Goal: Book appointment/travel/reservation

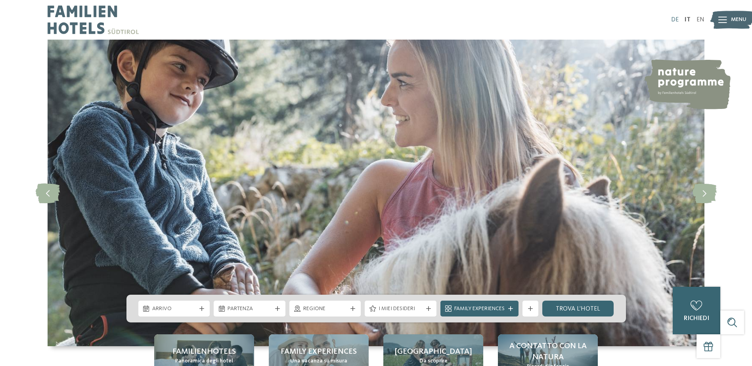
click at [675, 17] on link "DE" at bounding box center [675, 20] width 8 height 6
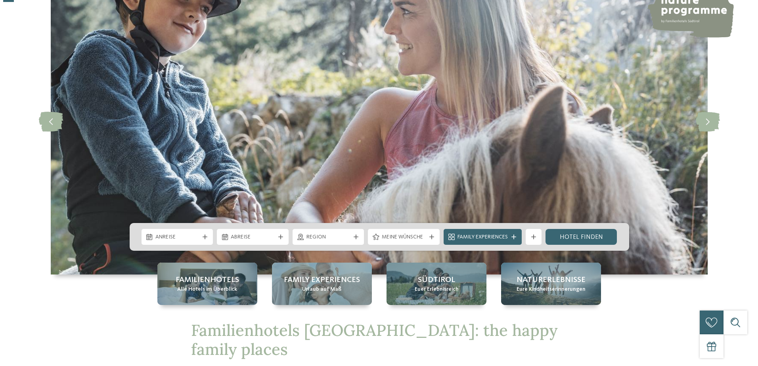
scroll to position [79, 0]
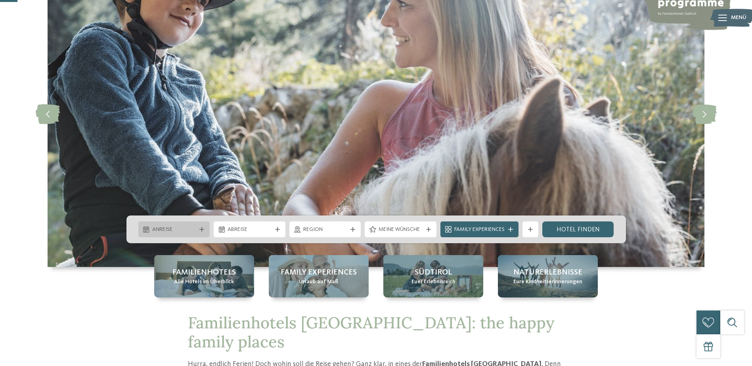
click at [174, 227] on span "Anreise" at bounding box center [174, 230] width 44 height 8
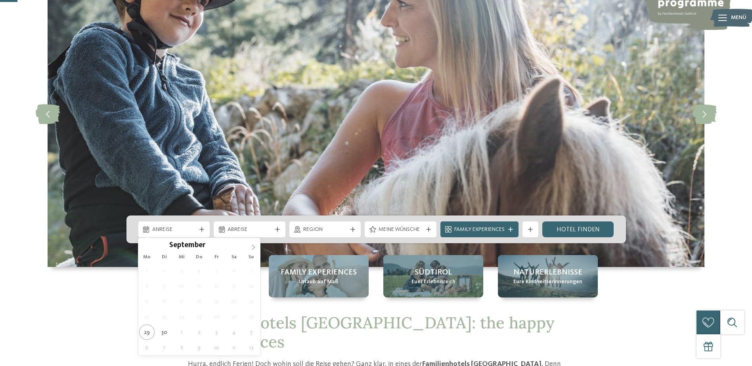
click at [251, 249] on icon at bounding box center [254, 248] width 6 height 6
click at [252, 248] on icon at bounding box center [254, 248] width 6 height 6
type div "05.12.2025"
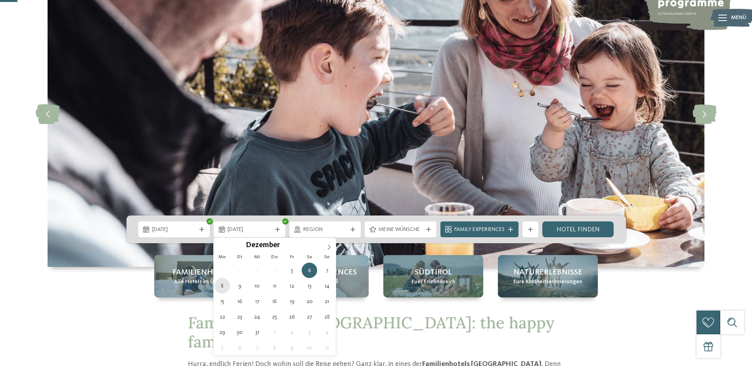
type div "08.12.2025"
drag, startPoint x: 224, startPoint y: 287, endPoint x: 229, endPoint y: 286, distance: 5.6
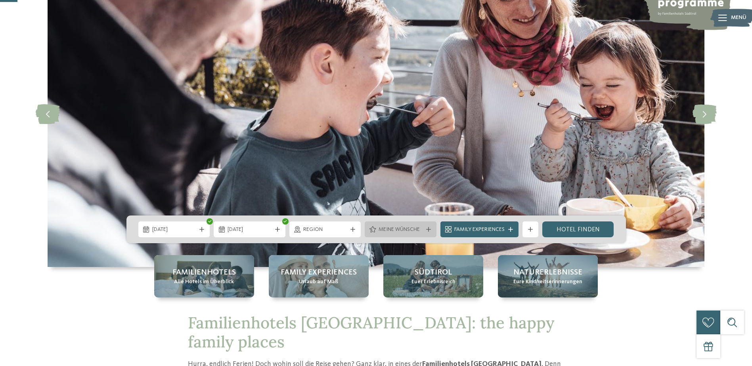
click at [405, 231] on span "Meine Wünsche" at bounding box center [401, 230] width 44 height 8
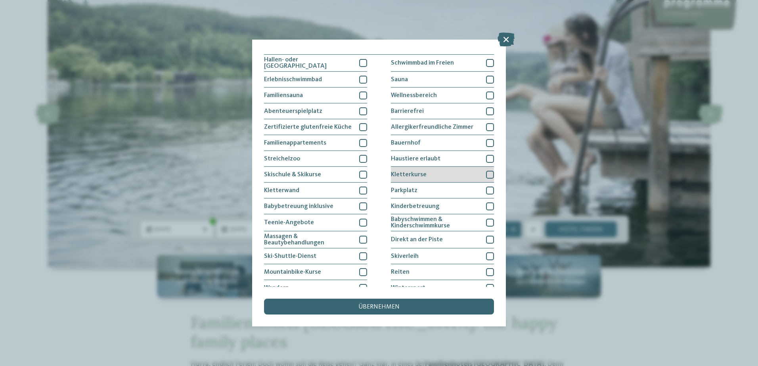
scroll to position [49, 0]
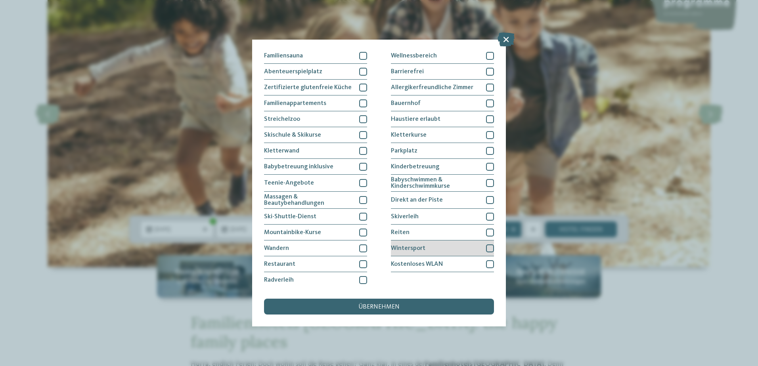
click at [457, 251] on div "Wintersport" at bounding box center [442, 249] width 103 height 16
click at [431, 313] on div "übernehmen" at bounding box center [379, 307] width 230 height 16
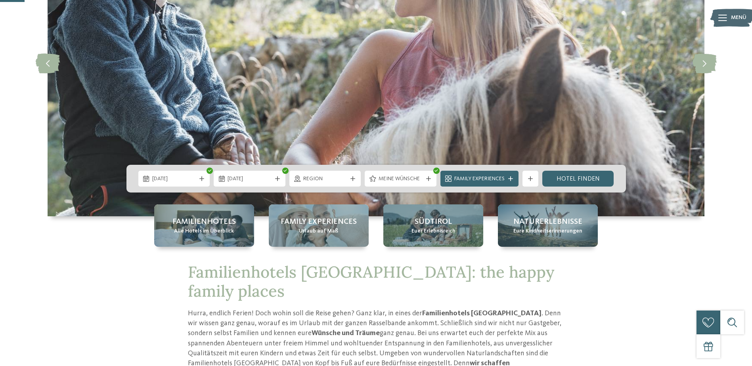
scroll to position [119, 0]
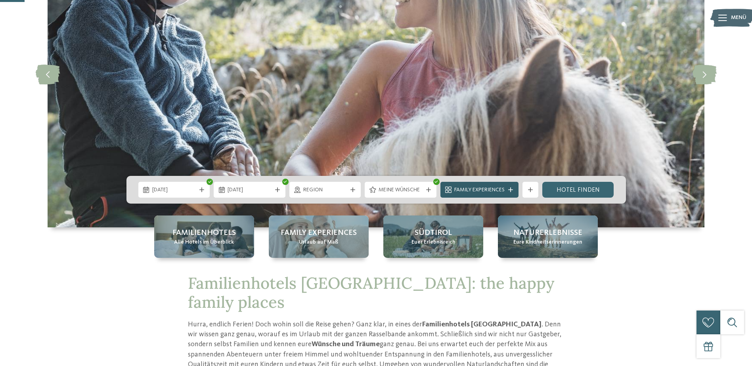
click at [503, 192] on span "Family Experiences" at bounding box center [479, 190] width 50 height 8
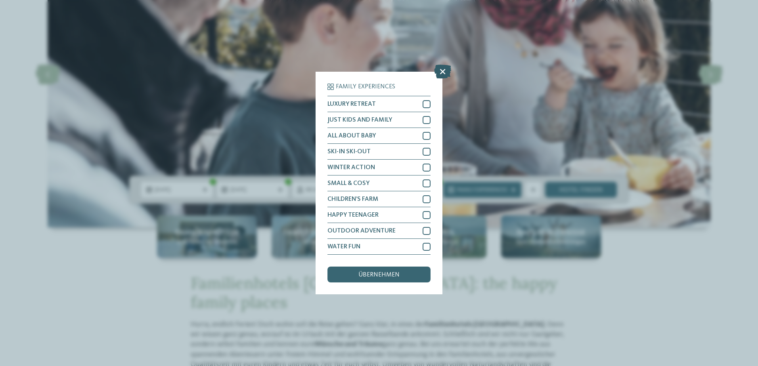
click at [444, 70] on icon at bounding box center [442, 72] width 17 height 14
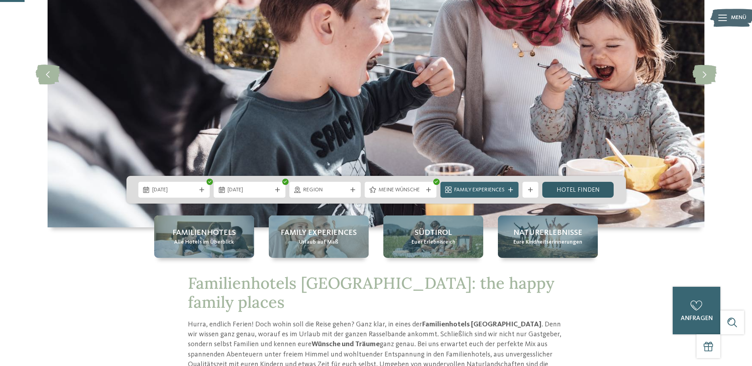
click at [574, 186] on link "Hotel finden" at bounding box center [578, 190] width 72 height 16
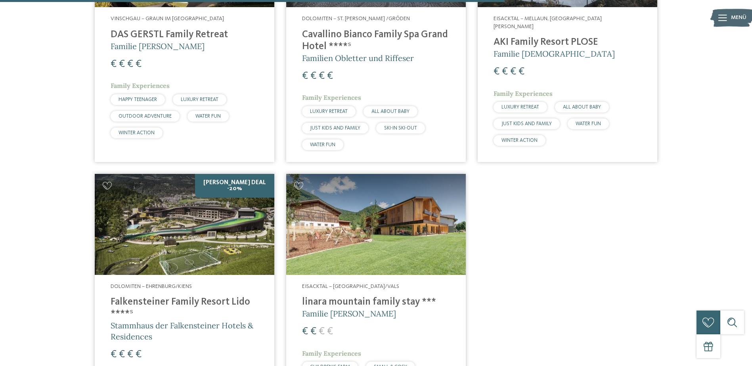
scroll to position [1251, 0]
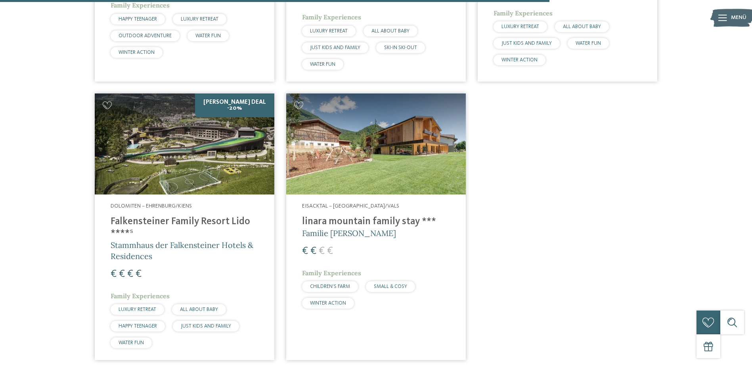
click at [385, 137] on img at bounding box center [376, 144] width 180 height 101
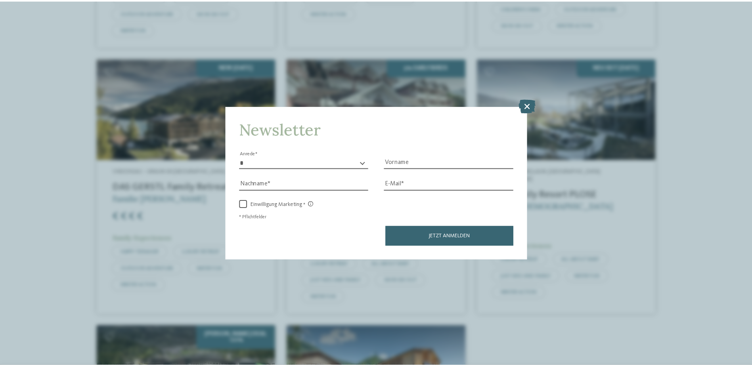
scroll to position [1013, 0]
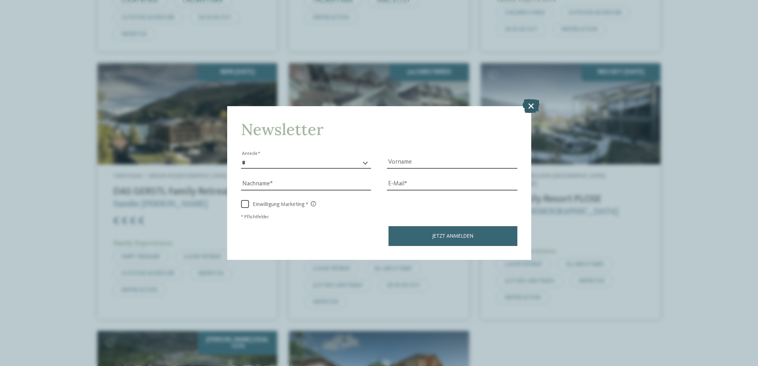
click at [533, 103] on icon at bounding box center [530, 106] width 17 height 14
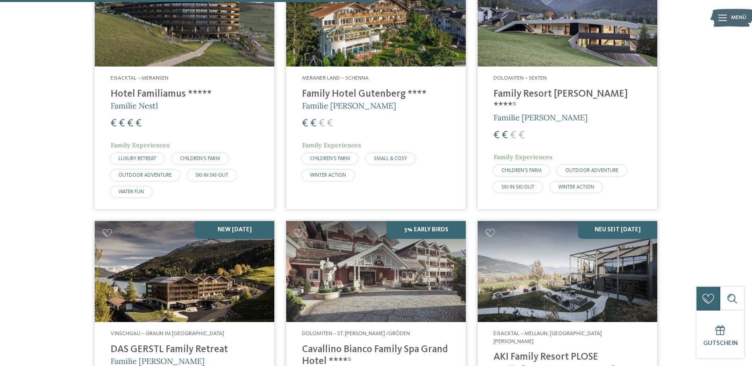
scroll to position [855, 0]
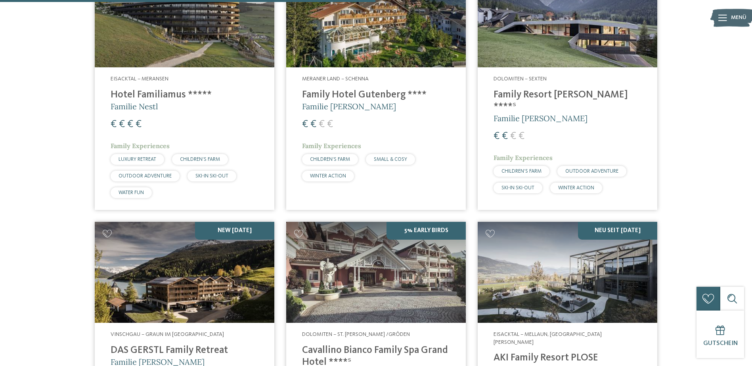
click at [547, 45] on img at bounding box center [568, 16] width 180 height 101
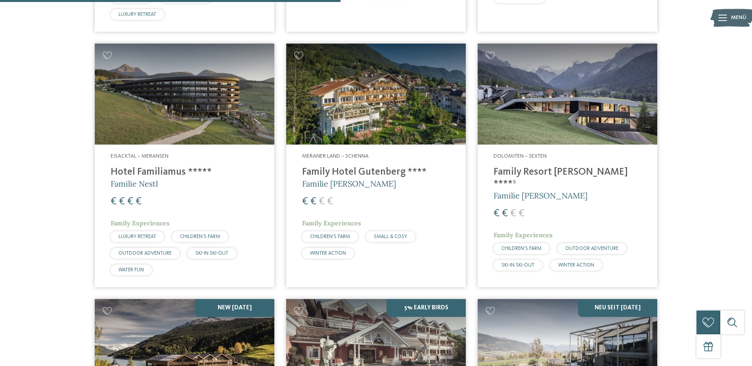
scroll to position [775, 0]
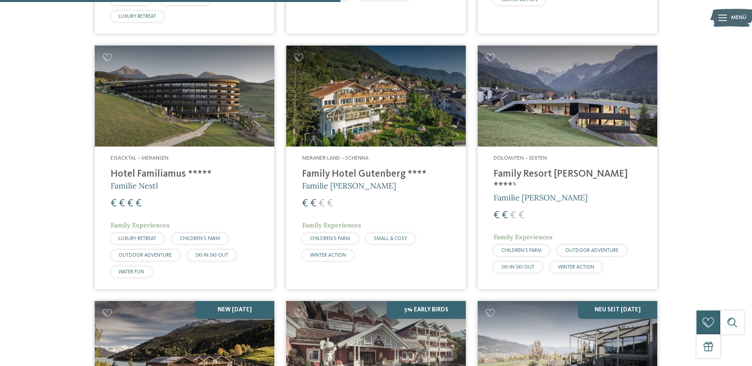
click at [380, 102] on img at bounding box center [376, 96] width 180 height 101
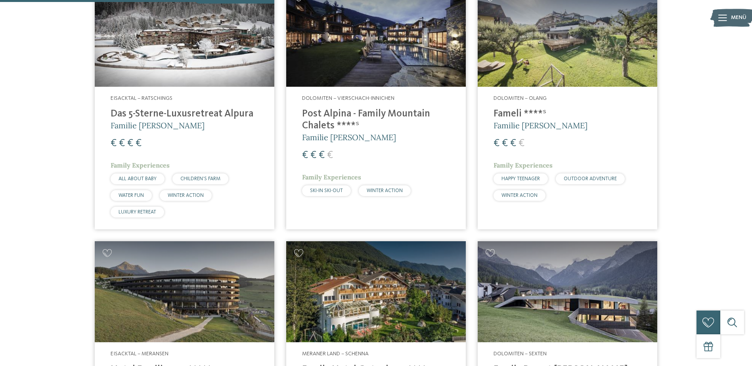
scroll to position [577, 0]
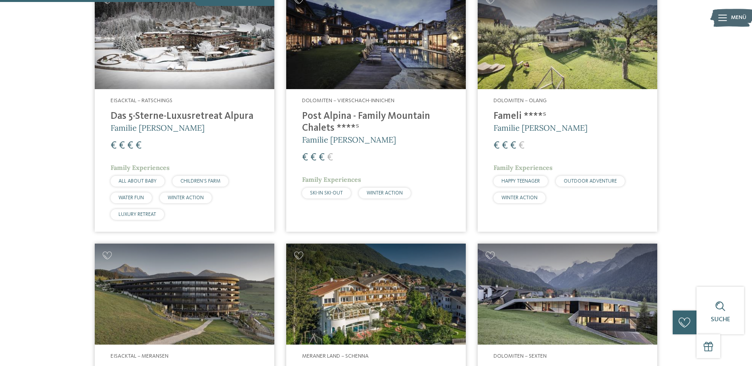
click at [559, 48] on img at bounding box center [568, 38] width 180 height 101
click at [393, 45] on img at bounding box center [376, 38] width 180 height 101
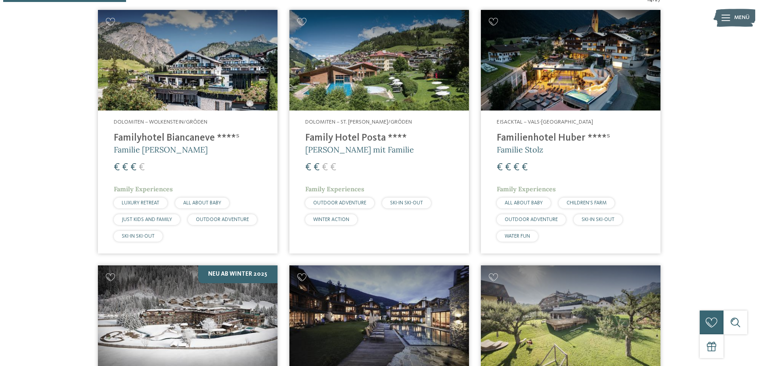
scroll to position [0, 0]
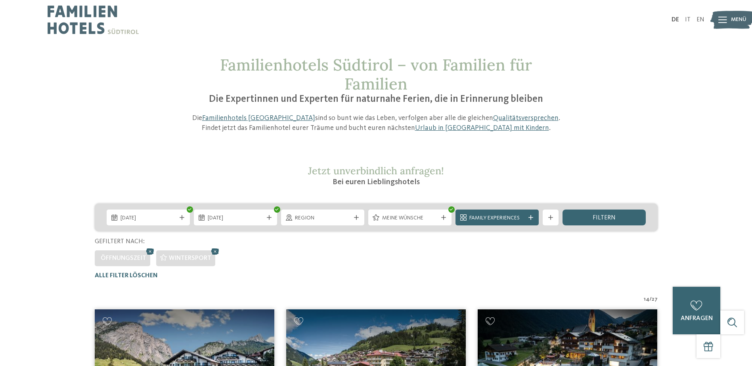
click at [440, 224] on div "Meine Wünsche" at bounding box center [409, 218] width 83 height 16
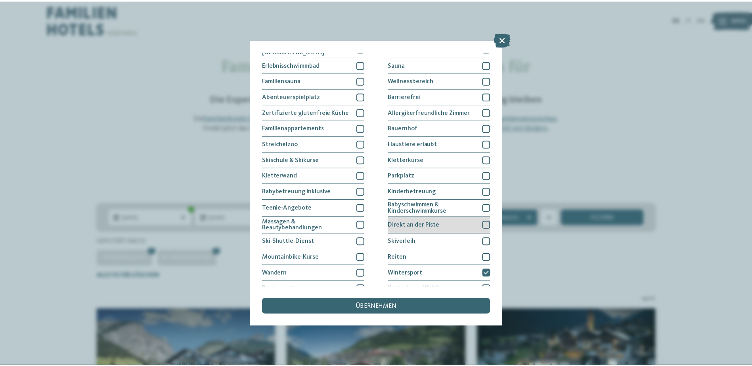
scroll to position [49, 0]
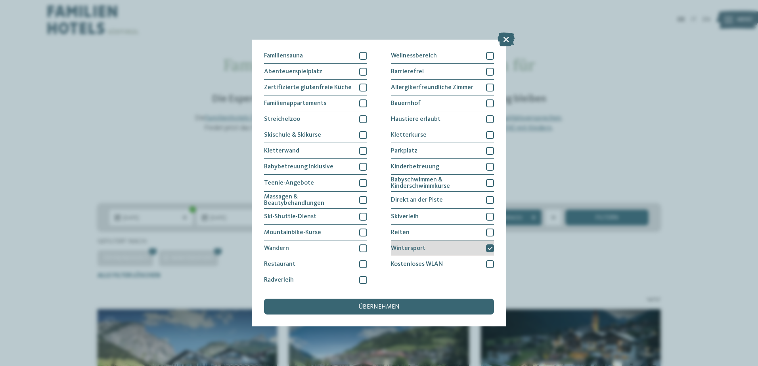
click at [488, 249] on icon at bounding box center [490, 248] width 5 height 5
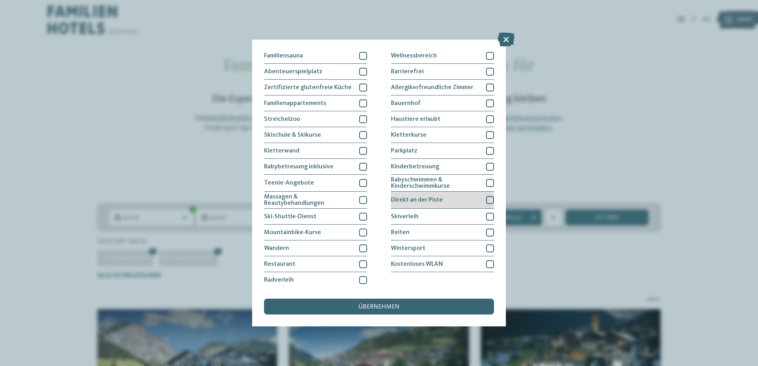
click at [426, 200] on span "Direkt an der Piste" at bounding box center [417, 200] width 52 height 6
click at [396, 304] on div "übernehmen" at bounding box center [379, 307] width 230 height 16
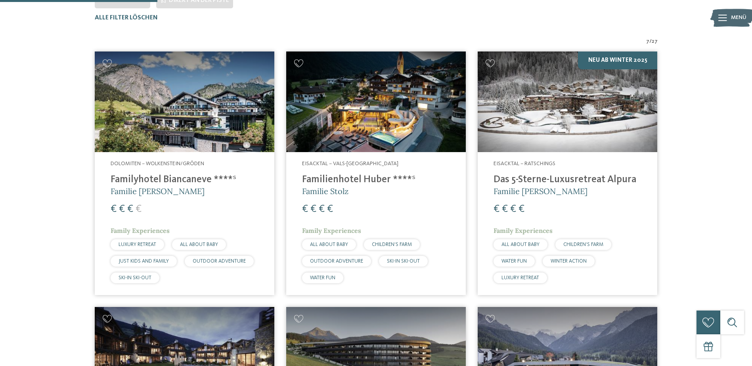
scroll to position [260, 0]
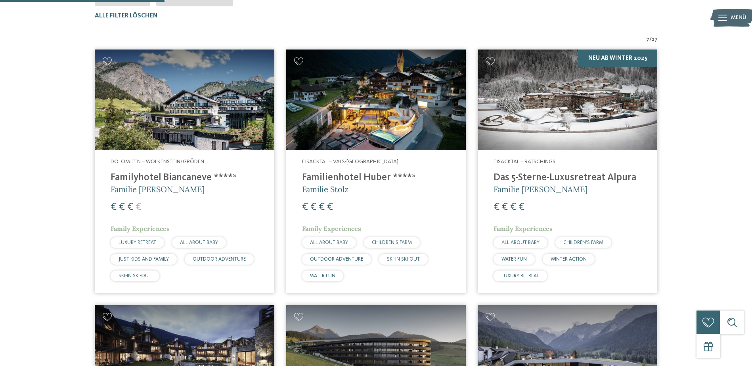
click at [233, 101] on img at bounding box center [185, 100] width 180 height 101
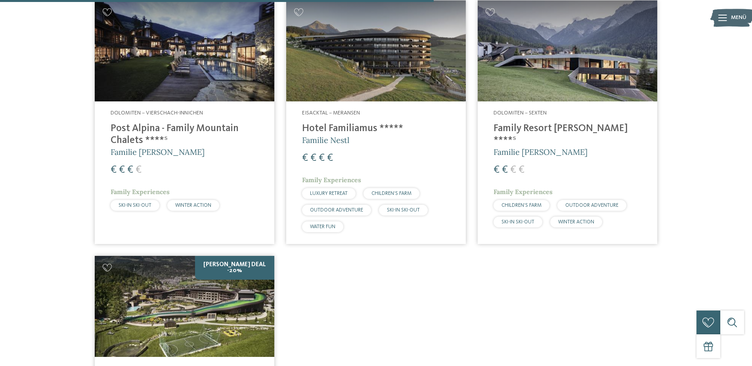
scroll to position [538, 0]
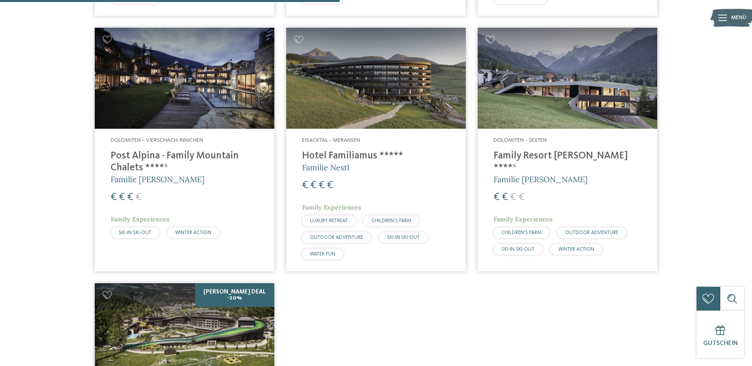
click at [555, 93] on img at bounding box center [568, 78] width 180 height 101
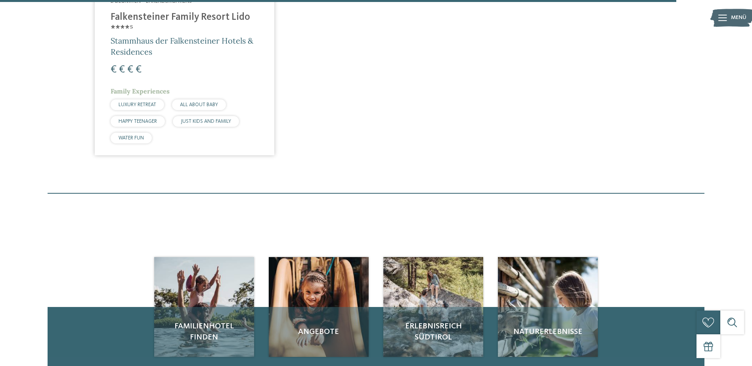
scroll to position [1092, 0]
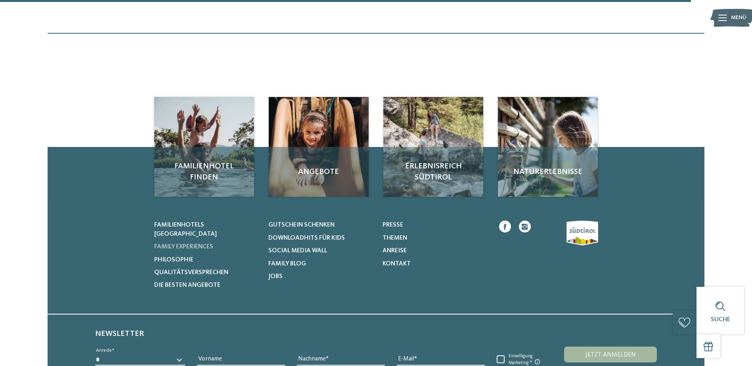
click at [208, 244] on span "Family Experiences" at bounding box center [183, 247] width 59 height 6
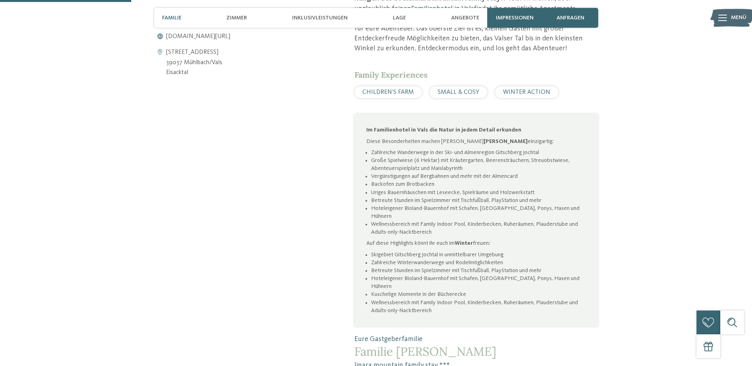
scroll to position [515, 0]
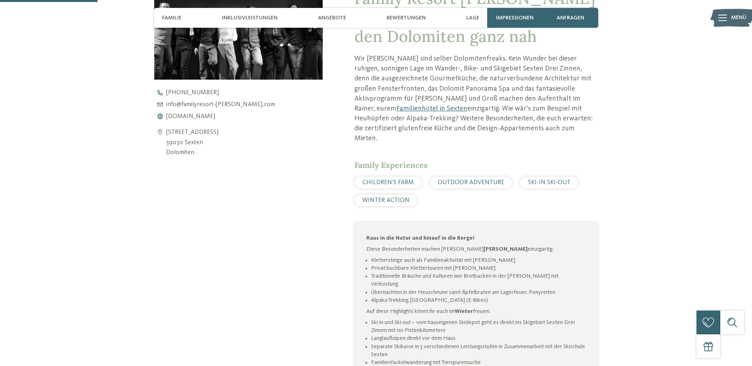
scroll to position [277, 0]
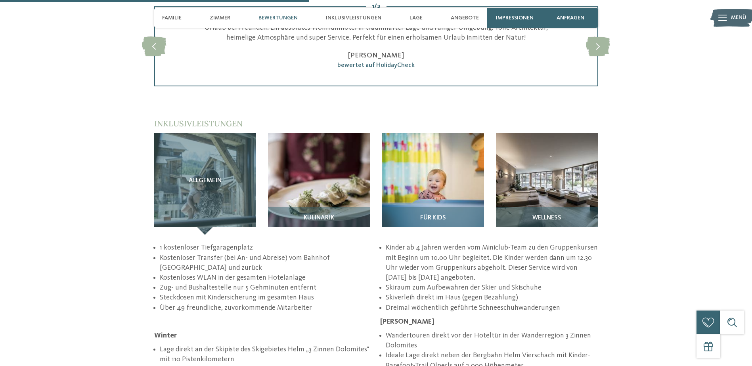
scroll to position [1150, 0]
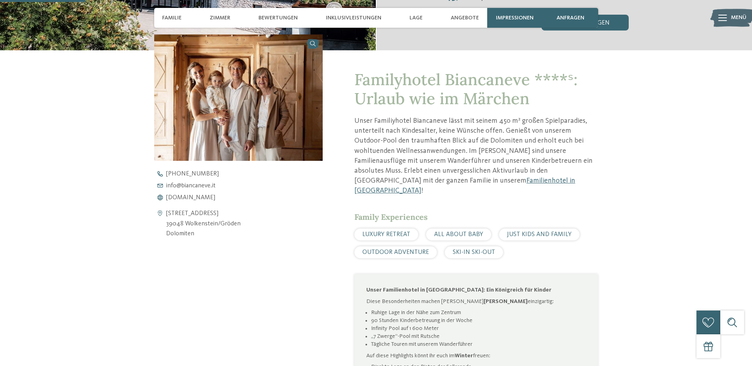
scroll to position [277, 0]
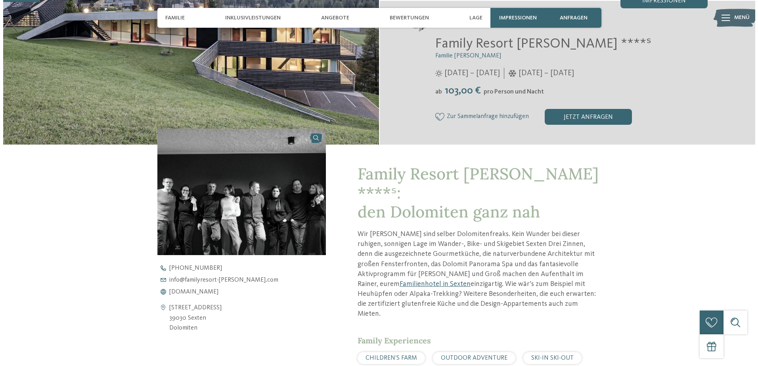
scroll to position [79, 0]
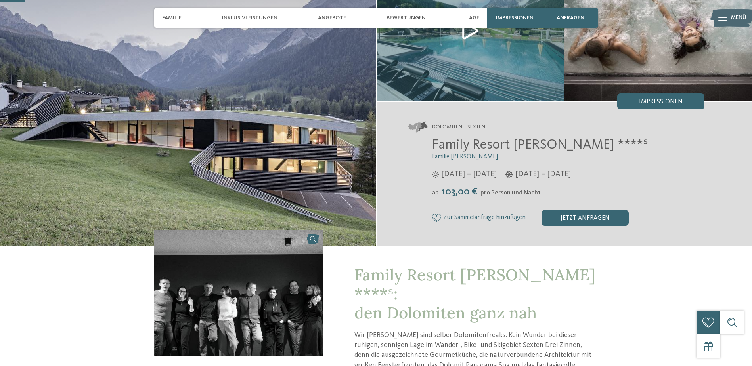
click at [647, 101] on span "Impressionen" at bounding box center [661, 102] width 44 height 6
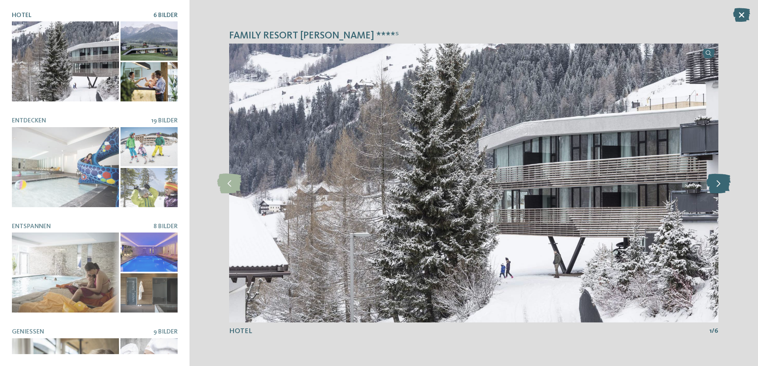
click at [719, 187] on icon at bounding box center [718, 183] width 24 height 20
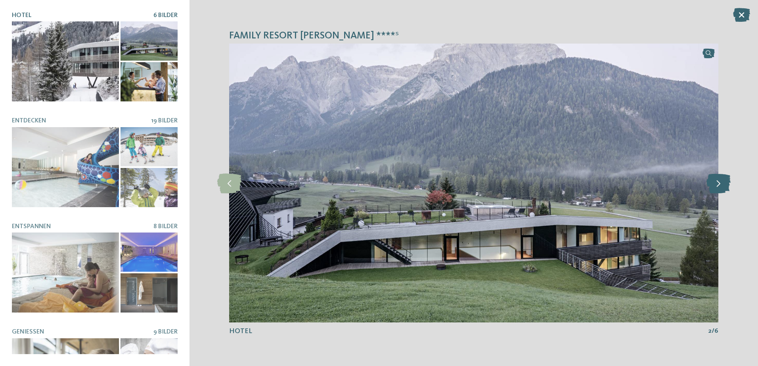
click at [719, 186] on icon at bounding box center [718, 183] width 24 height 20
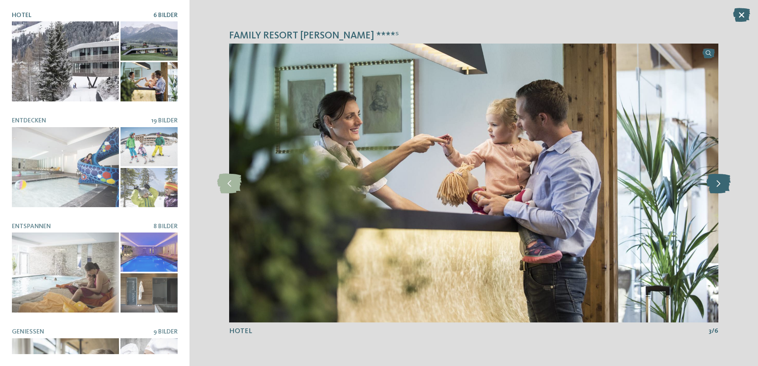
click at [719, 186] on icon at bounding box center [718, 183] width 24 height 20
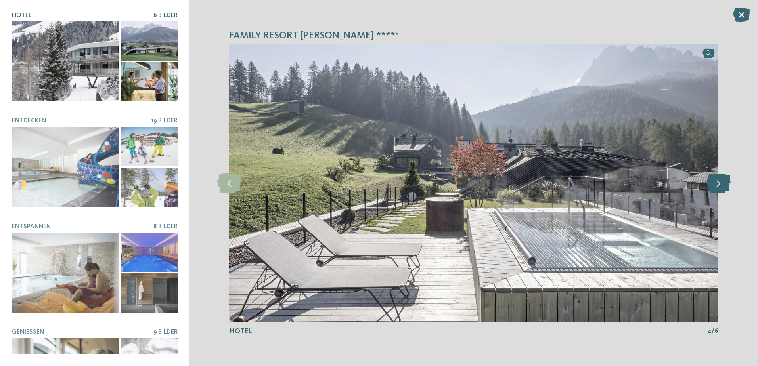
click at [719, 186] on icon at bounding box center [718, 183] width 24 height 20
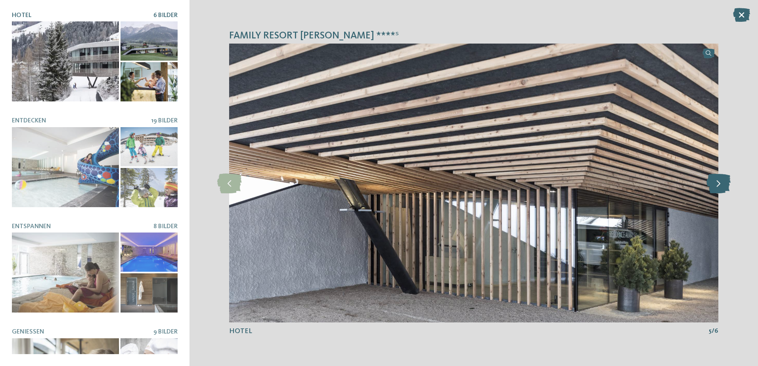
click at [719, 186] on icon at bounding box center [718, 183] width 24 height 20
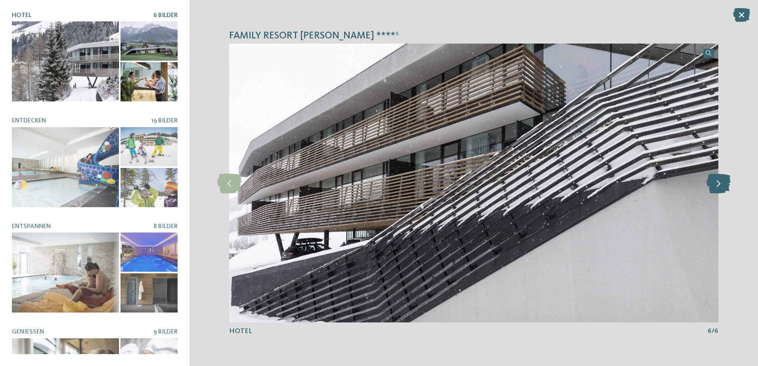
click at [719, 186] on icon at bounding box center [718, 183] width 24 height 20
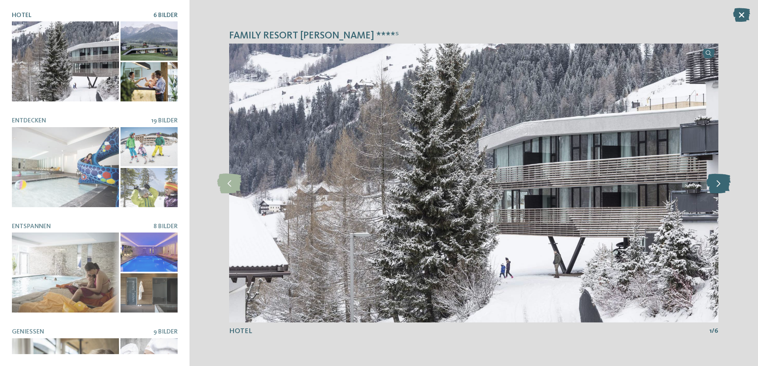
click at [719, 186] on icon at bounding box center [718, 183] width 24 height 20
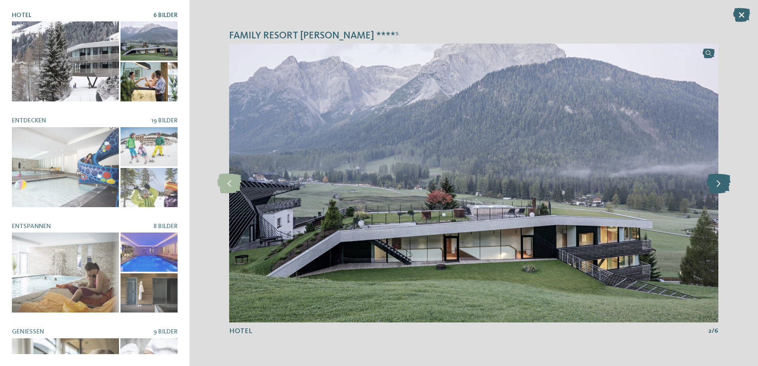
click at [719, 186] on icon at bounding box center [718, 183] width 24 height 20
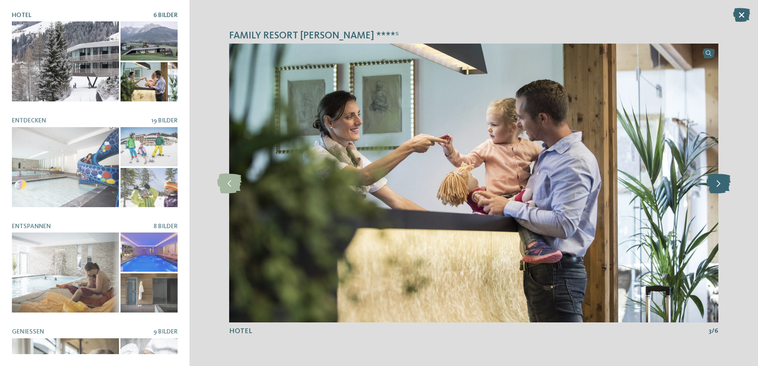
click at [719, 186] on icon at bounding box center [718, 183] width 24 height 20
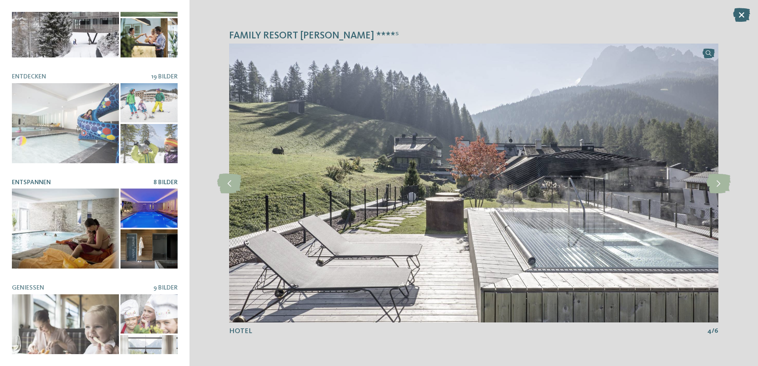
scroll to position [40, 0]
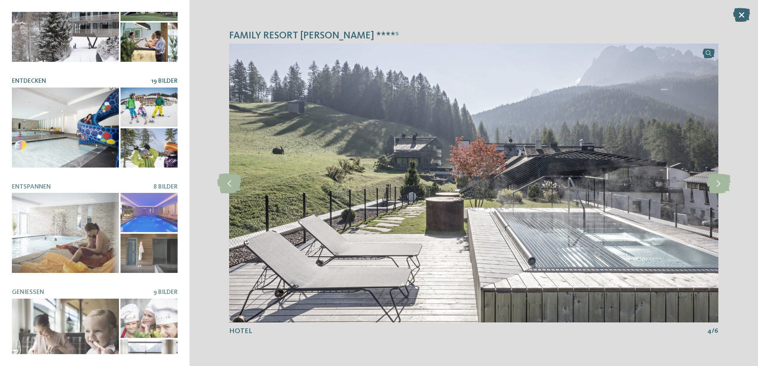
click at [76, 134] on div at bounding box center [65, 128] width 107 height 80
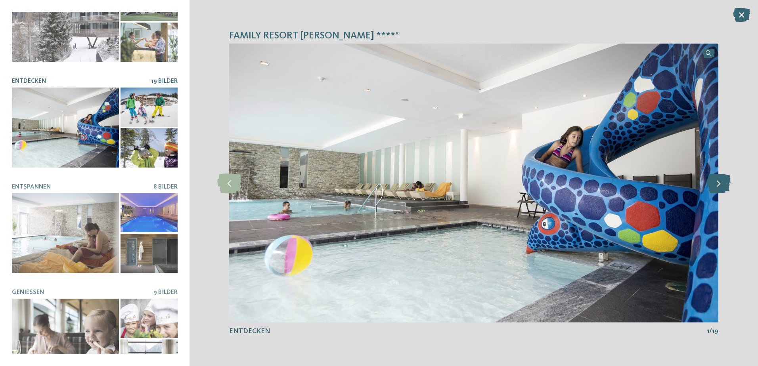
click at [717, 180] on icon at bounding box center [718, 183] width 24 height 20
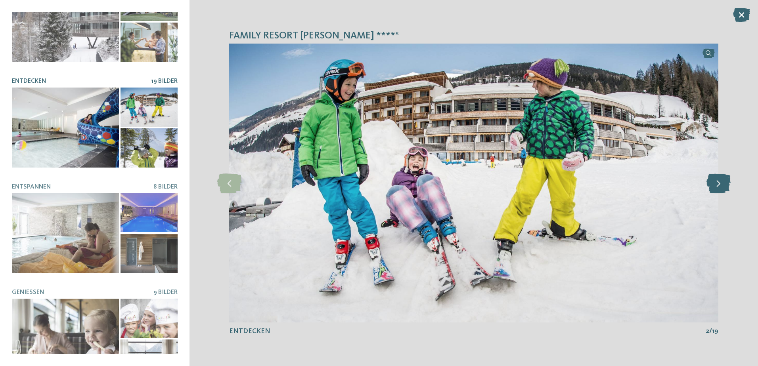
click at [717, 180] on icon at bounding box center [718, 183] width 24 height 20
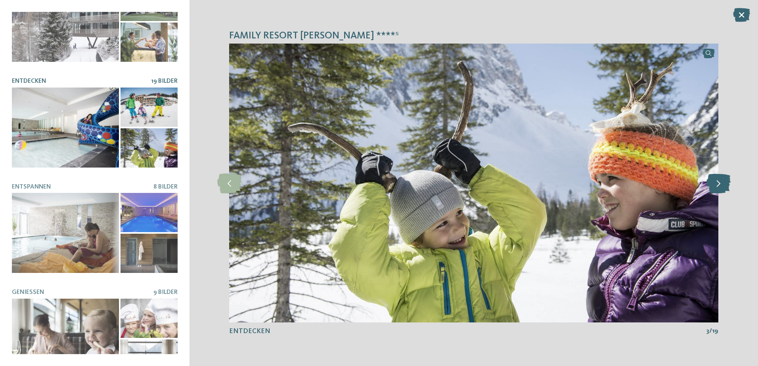
click at [717, 180] on icon at bounding box center [718, 183] width 24 height 20
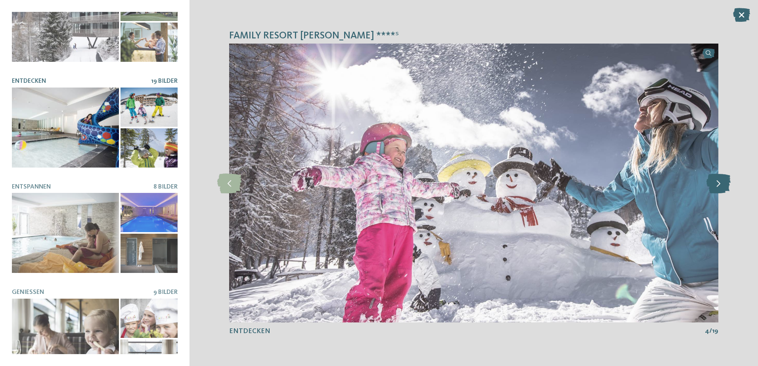
click at [717, 180] on icon at bounding box center [718, 183] width 24 height 20
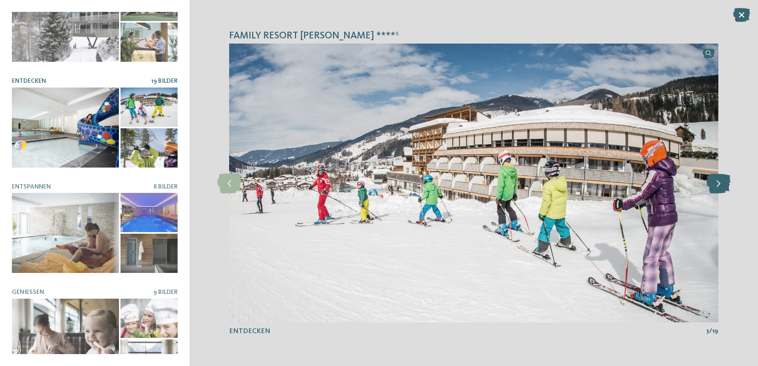
click at [717, 180] on icon at bounding box center [718, 183] width 24 height 20
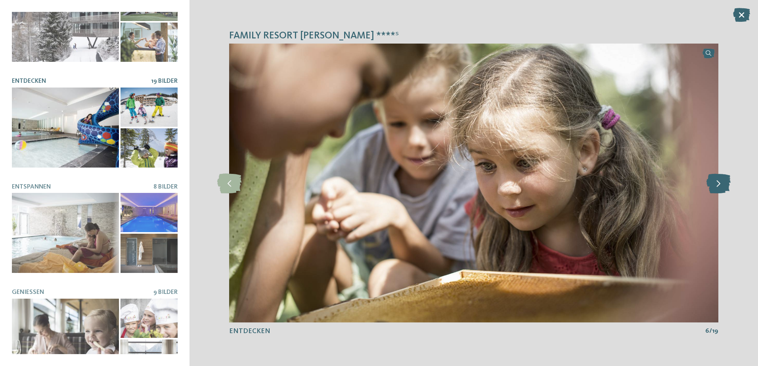
click at [717, 180] on icon at bounding box center [718, 183] width 24 height 20
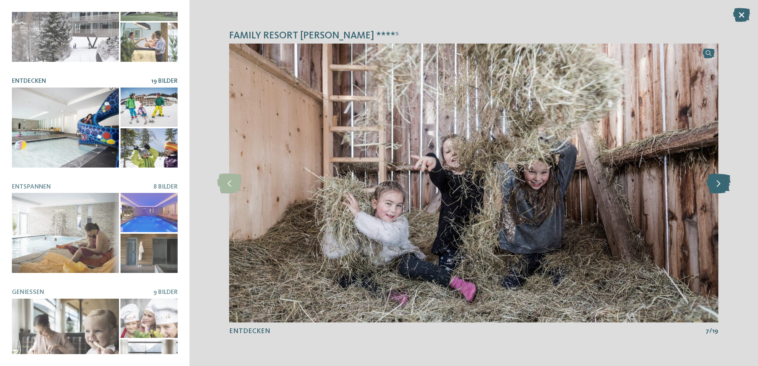
click at [717, 180] on icon at bounding box center [718, 183] width 24 height 20
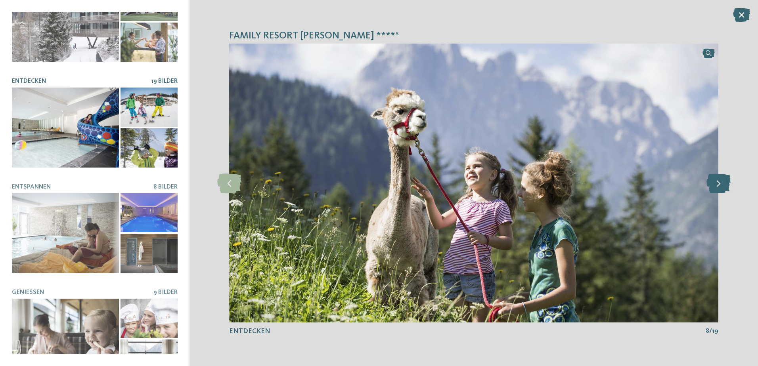
click at [717, 180] on icon at bounding box center [718, 183] width 24 height 20
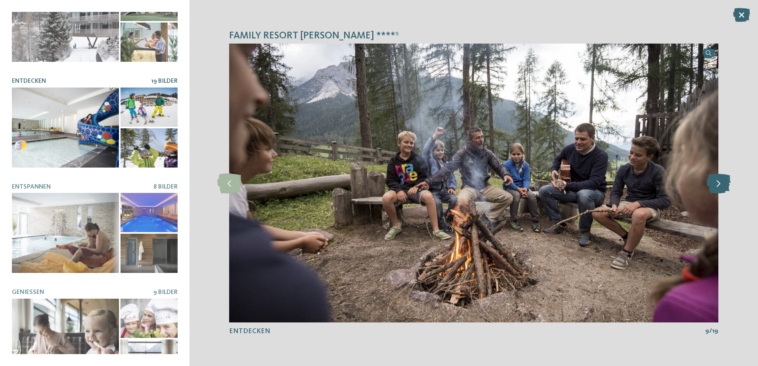
click at [716, 180] on icon at bounding box center [718, 183] width 24 height 20
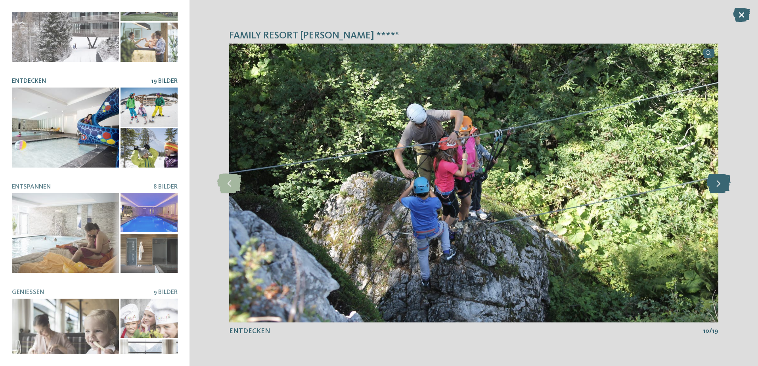
click at [715, 180] on icon at bounding box center [718, 183] width 24 height 20
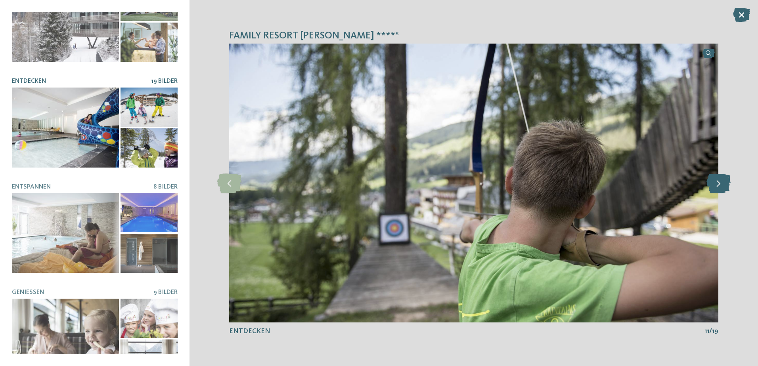
click at [715, 181] on icon at bounding box center [718, 183] width 24 height 20
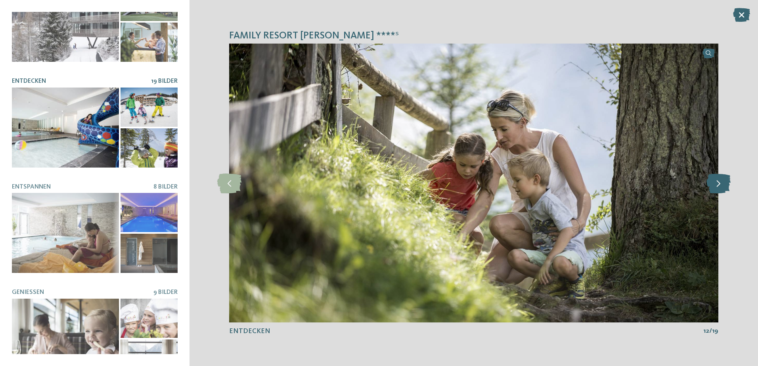
click at [715, 181] on icon at bounding box center [718, 183] width 24 height 20
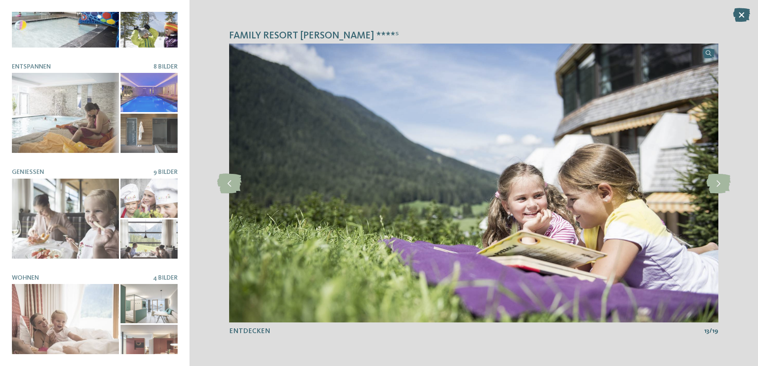
scroll to position [160, 0]
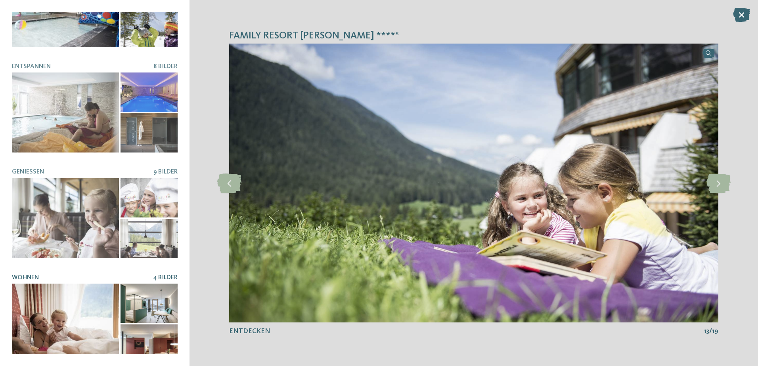
click at [46, 312] on div at bounding box center [65, 324] width 107 height 80
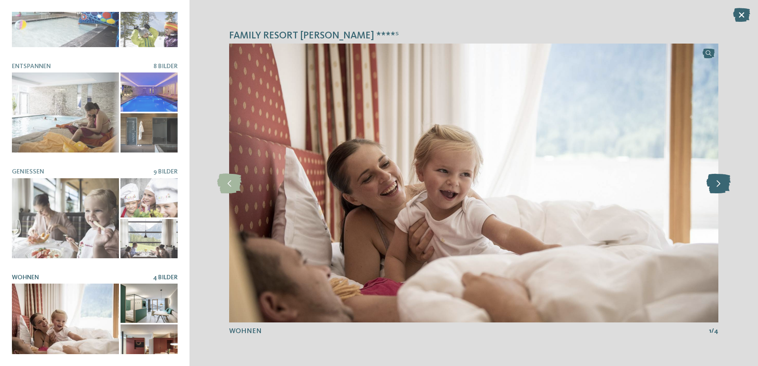
click at [724, 183] on icon at bounding box center [718, 183] width 24 height 20
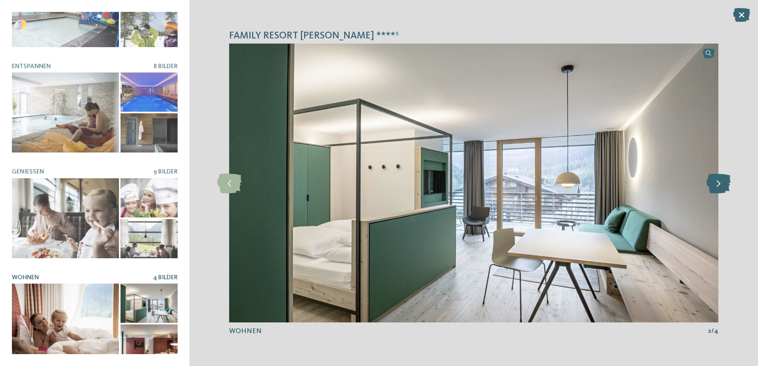
click at [722, 184] on icon at bounding box center [718, 183] width 24 height 20
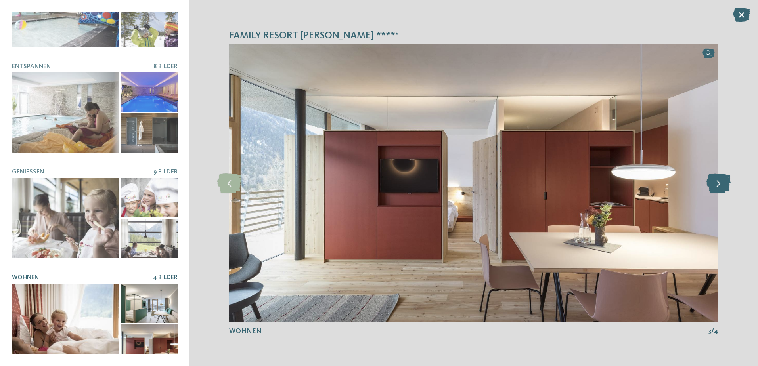
click at [722, 184] on icon at bounding box center [718, 183] width 24 height 20
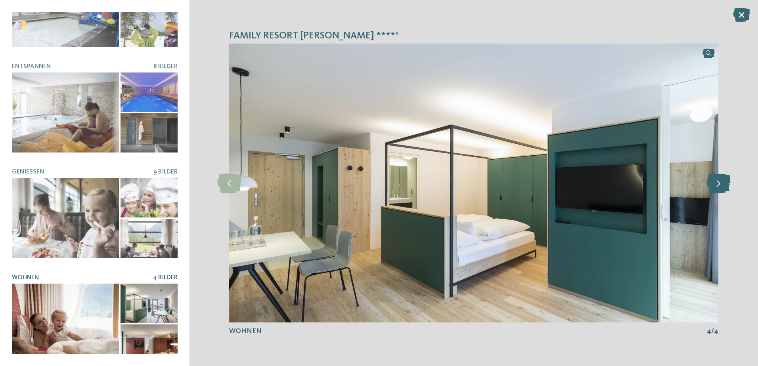
click at [723, 186] on icon at bounding box center [718, 183] width 24 height 20
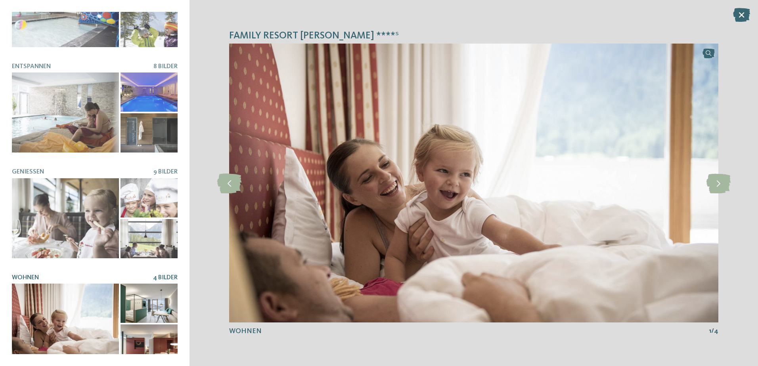
drag, startPoint x: 723, startPoint y: 186, endPoint x: 308, endPoint y: 101, distance: 423.5
click at [723, 186] on icon at bounding box center [718, 183] width 24 height 20
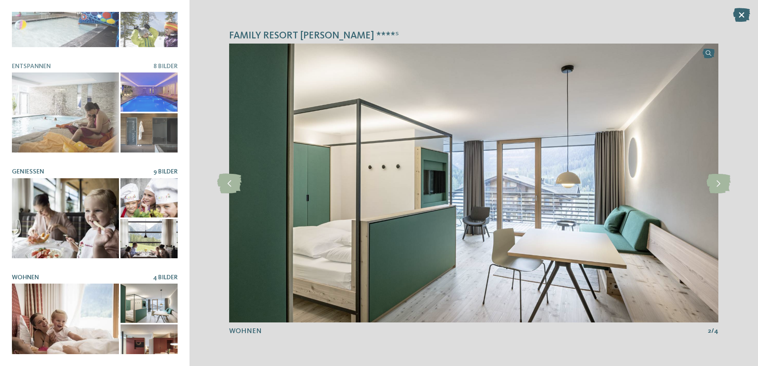
drag, startPoint x: 54, startPoint y: 209, endPoint x: 171, endPoint y: 219, distance: 117.8
click at [53, 210] on div at bounding box center [65, 218] width 107 height 80
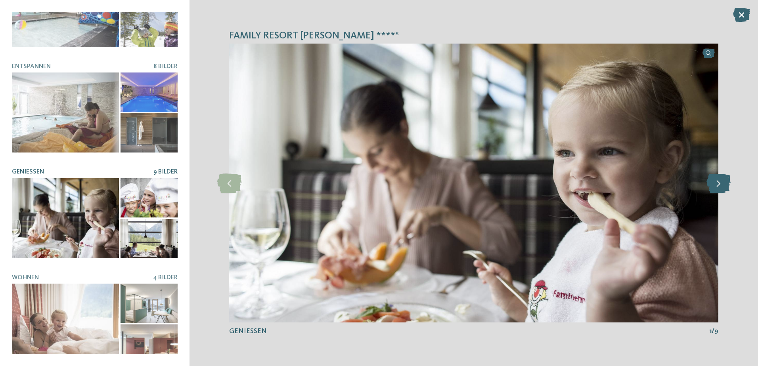
click at [719, 184] on icon at bounding box center [718, 183] width 24 height 20
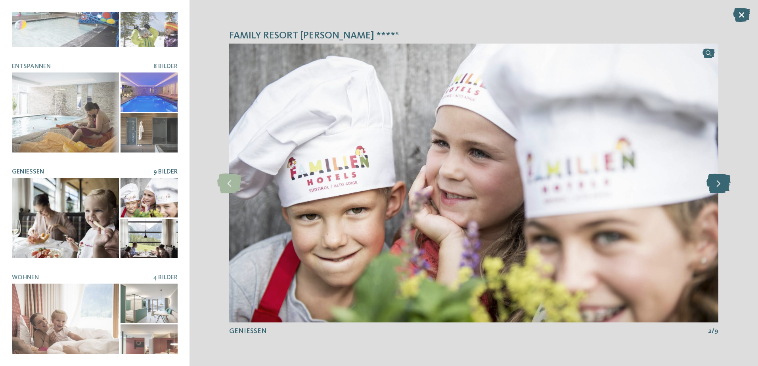
click at [719, 183] on icon at bounding box center [718, 183] width 24 height 20
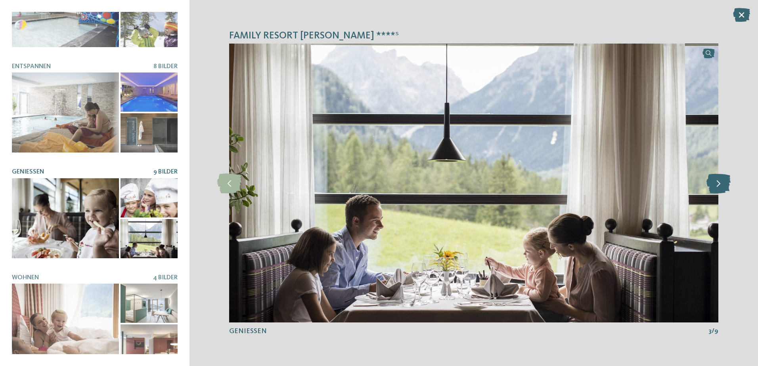
click at [719, 183] on icon at bounding box center [718, 183] width 24 height 20
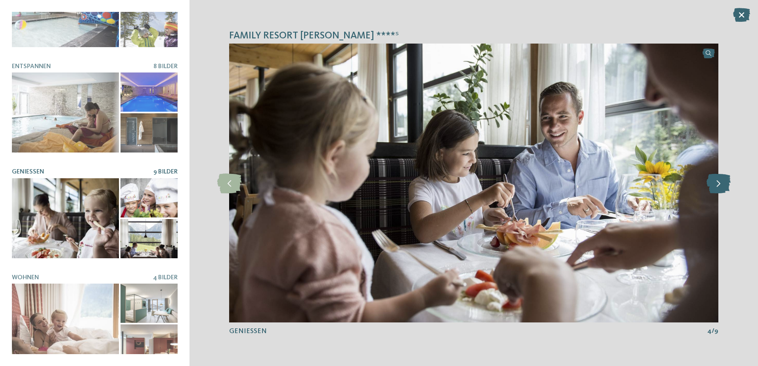
click at [719, 183] on icon at bounding box center [718, 183] width 24 height 20
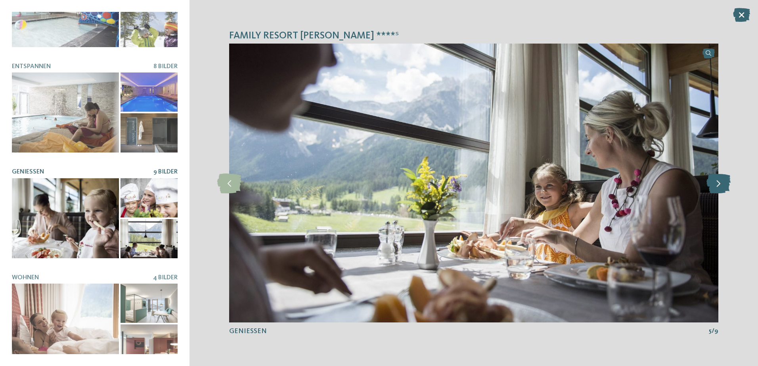
click at [719, 183] on icon at bounding box center [718, 183] width 24 height 20
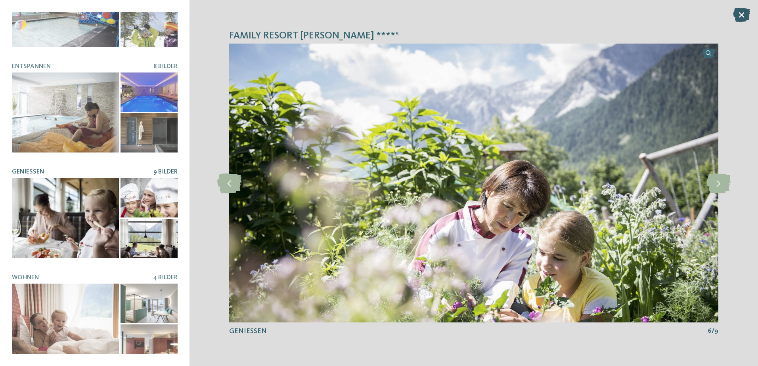
click at [737, 18] on icon at bounding box center [741, 15] width 17 height 14
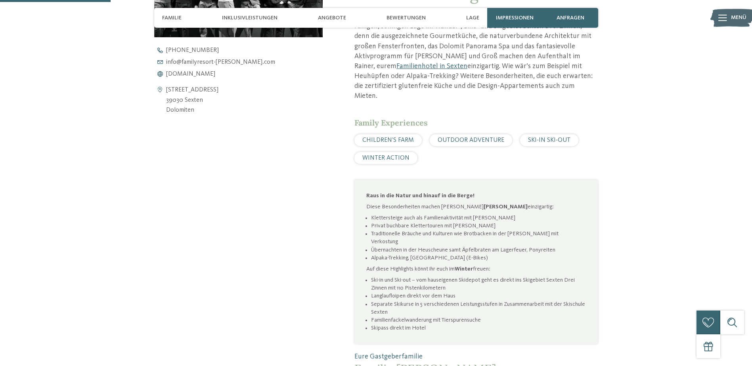
scroll to position [476, 0]
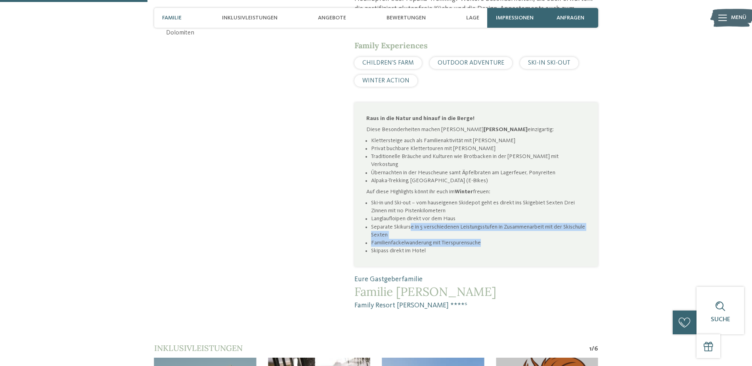
drag, startPoint x: 411, startPoint y: 188, endPoint x: 584, endPoint y: 204, distance: 173.6
click at [584, 204] on ul "Ski-in und Ski-out – vom hauseigenen Skidepot geht es direkt ins Skigebiet Sext…" at bounding box center [476, 227] width 220 height 56
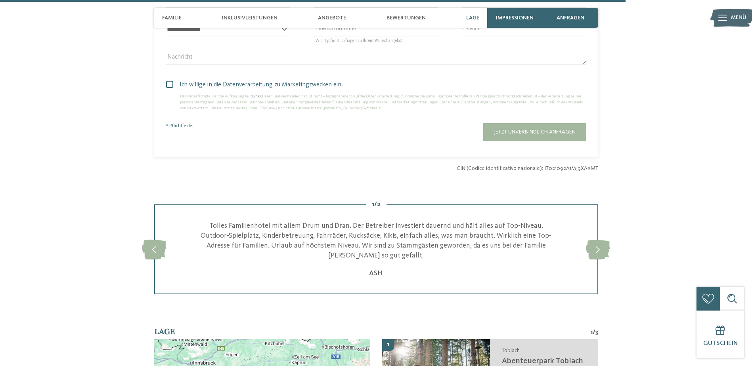
scroll to position [2022, 0]
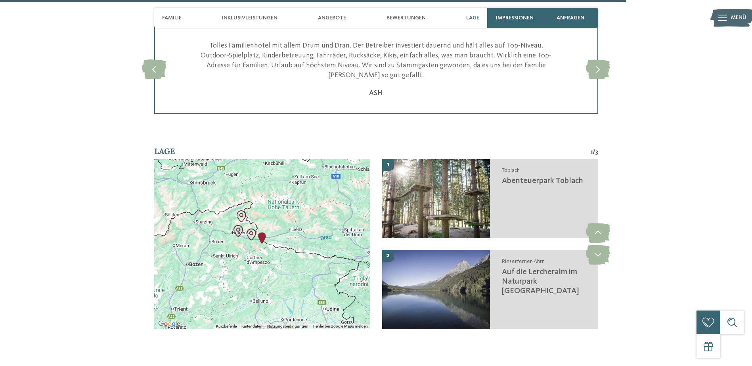
click at [264, 232] on img "Family Resort Rainer" at bounding box center [262, 238] width 12 height 12
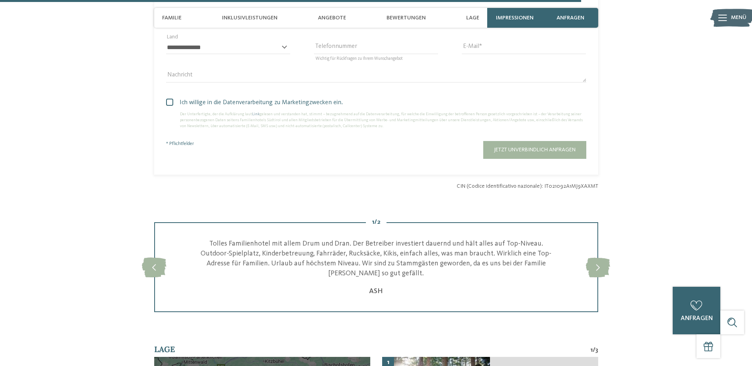
scroll to position [2061, 0]
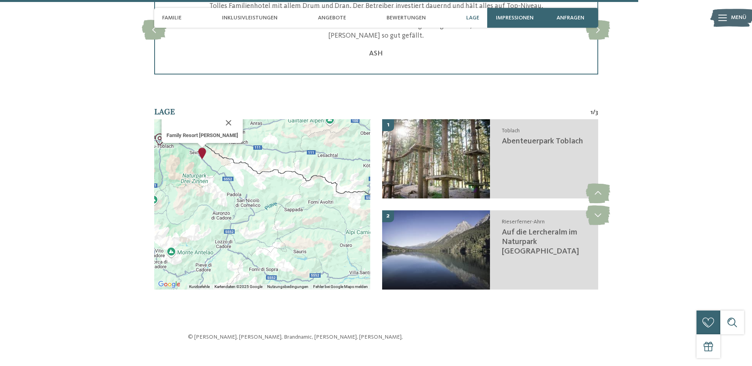
drag, startPoint x: 209, startPoint y: 172, endPoint x: 235, endPoint y: 210, distance: 46.4
click at [235, 210] on div "Family Resort Rainer" at bounding box center [262, 204] width 216 height 170
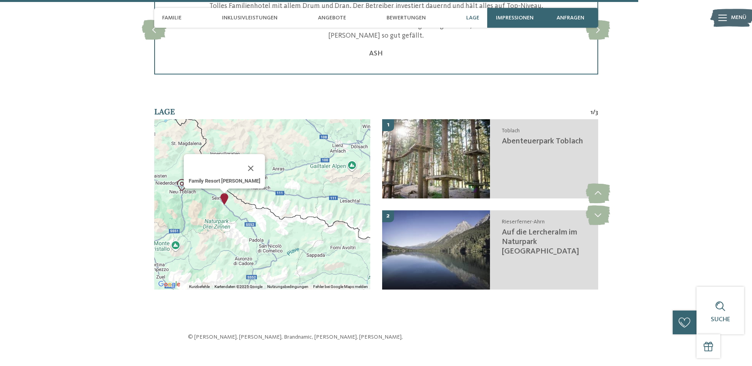
drag, startPoint x: 210, startPoint y: 142, endPoint x: 232, endPoint y: 189, distance: 51.8
click at [232, 189] on div "Family Resort Rainer" at bounding box center [262, 204] width 216 height 170
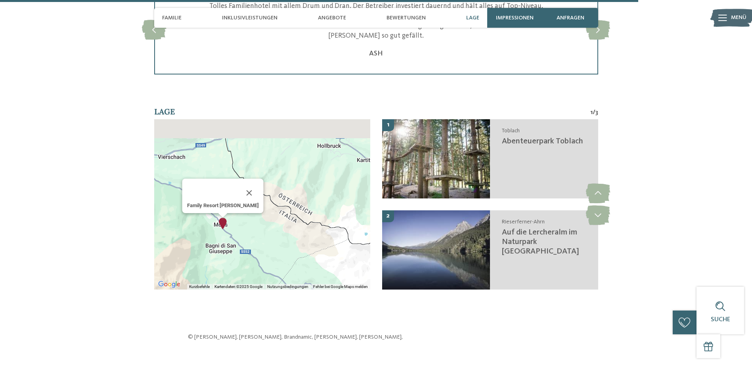
drag, startPoint x: 228, startPoint y: 170, endPoint x: 238, endPoint y: 224, distance: 54.4
click at [238, 224] on div "Family Resort Rainer" at bounding box center [262, 204] width 216 height 170
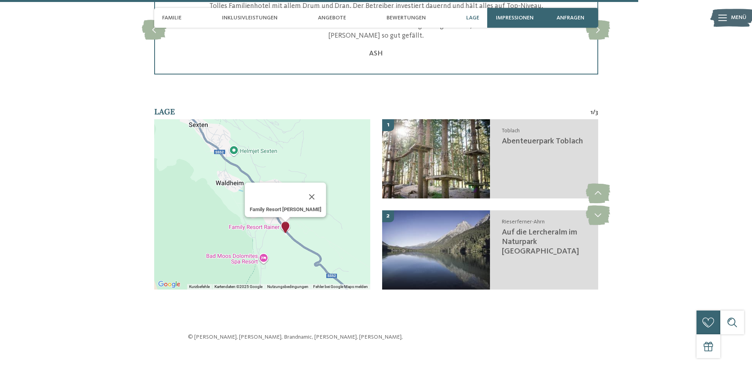
drag, startPoint x: 215, startPoint y: 187, endPoint x: 325, endPoint y: 211, distance: 112.4
click at [325, 211] on div "Family Resort Rainer" at bounding box center [262, 204] width 216 height 170
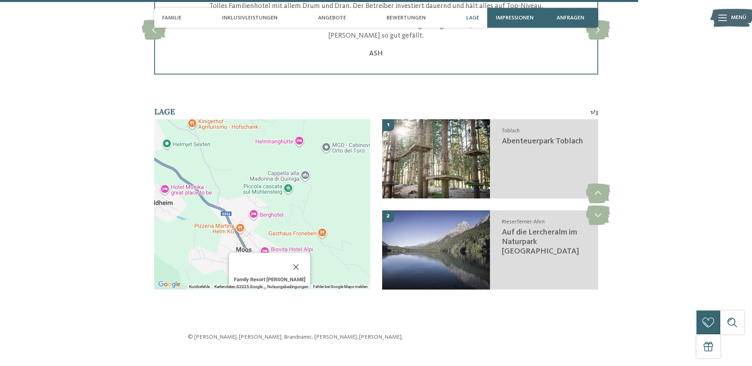
drag, startPoint x: 295, startPoint y: 196, endPoint x: 292, endPoint y: 245, distance: 49.2
click at [288, 262] on div "← Nach links → Nach rechts ↑ Nach oben ↓ Nach unten + Heranzoomen - Herauszoome…" at bounding box center [262, 210] width 216 height 182
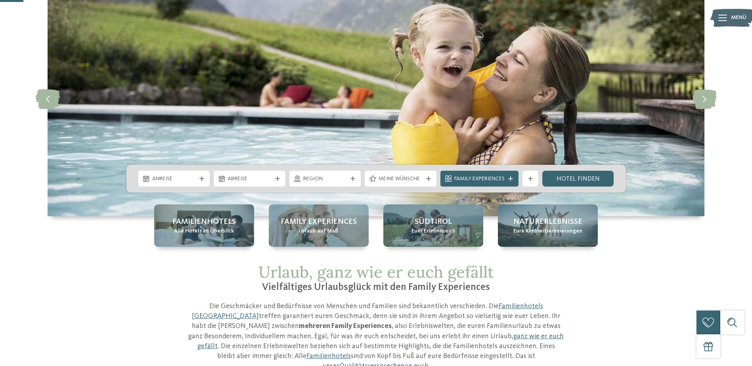
scroll to position [119, 0]
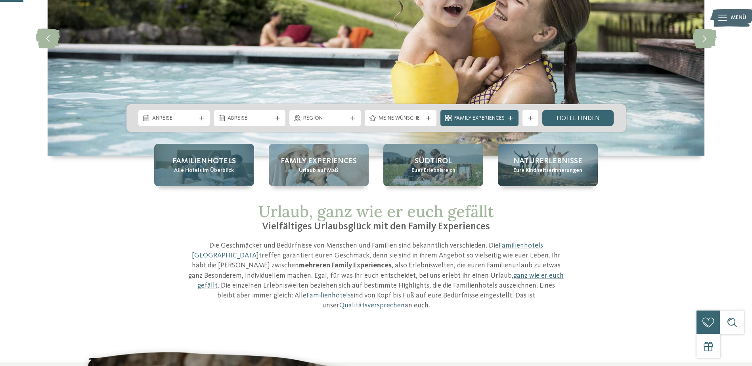
click at [223, 171] on span "Alle Hotels im Überblick" at bounding box center [204, 171] width 60 height 8
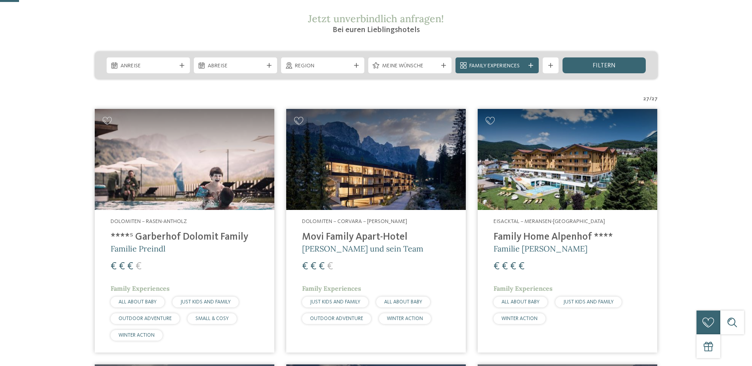
scroll to position [159, 0]
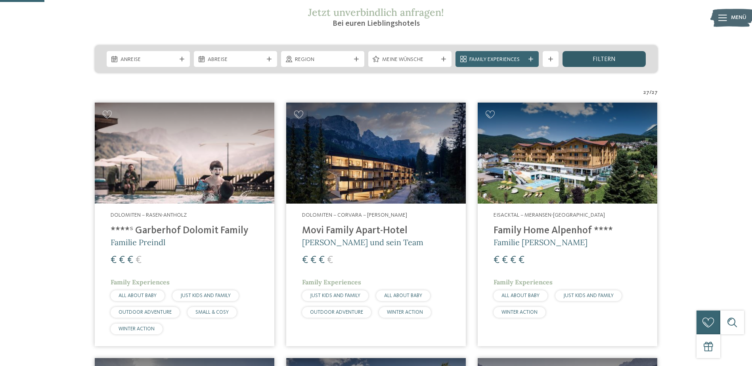
click at [641, 58] on div "filtern" at bounding box center [603, 59] width 83 height 16
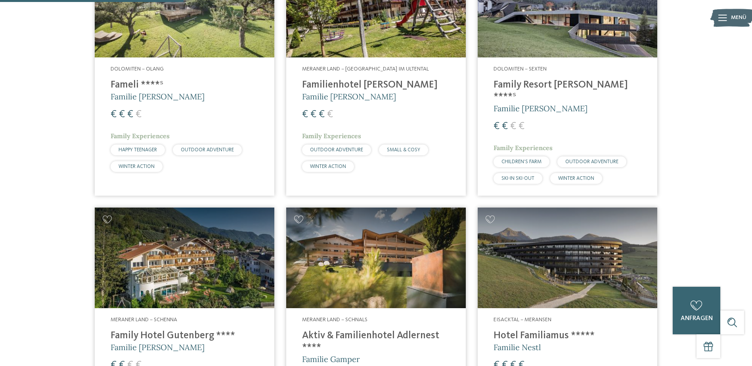
scroll to position [687, 0]
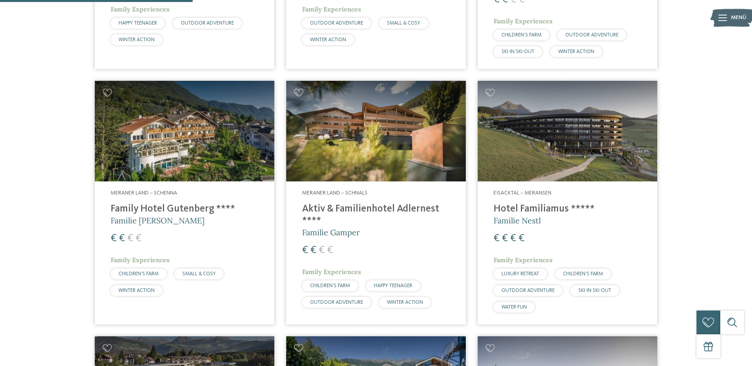
click at [306, 113] on img at bounding box center [376, 131] width 180 height 101
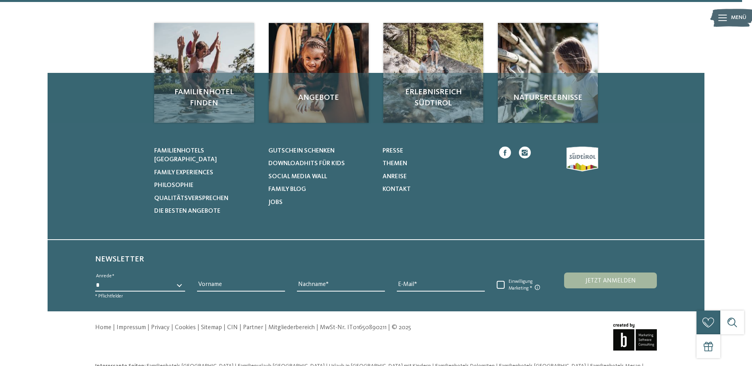
scroll to position [2683, 0]
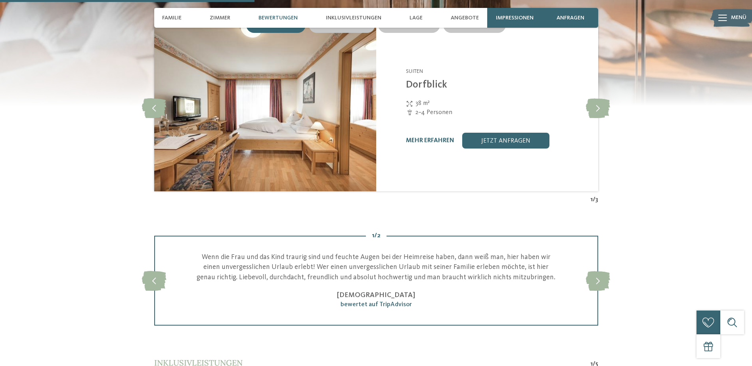
scroll to position [912, 0]
